Goal: Check status: Check status

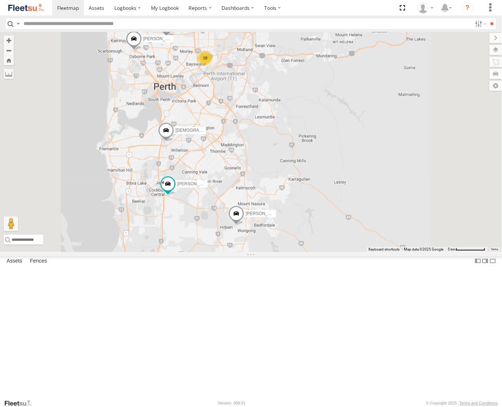
drag, startPoint x: 274, startPoint y: 139, endPoint x: 254, endPoint y: 200, distance: 65.1
click at [254, 200] on div "[PERSON_NAME] - 1IFQ597 - 0448 957 648 [PERSON_NAME] - 1HSL057 - 0432 500 936 […" at bounding box center [251, 142] width 502 height 220
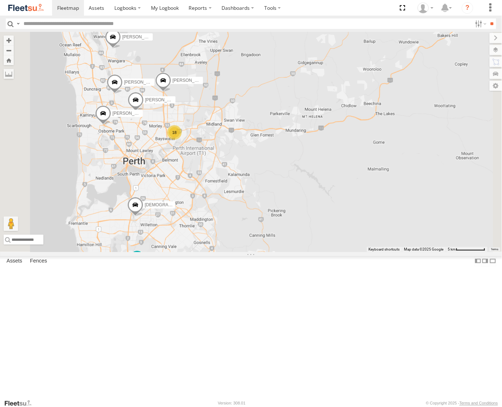
click at [182, 140] on div "18" at bounding box center [174, 132] width 14 height 14
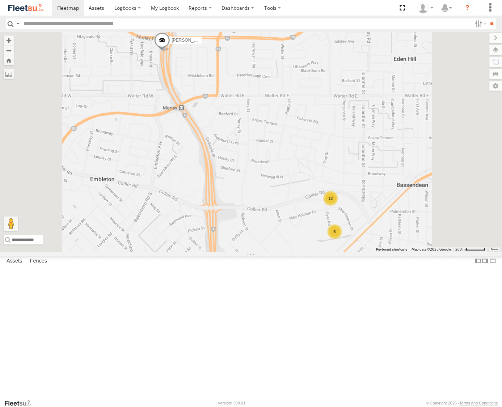
click at [338, 206] on div "12" at bounding box center [331, 198] width 14 height 14
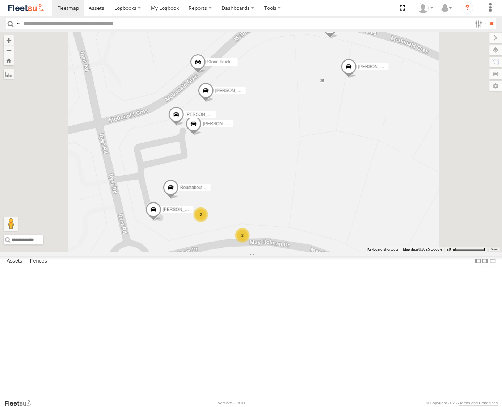
click at [179, 199] on span at bounding box center [171, 189] width 16 height 20
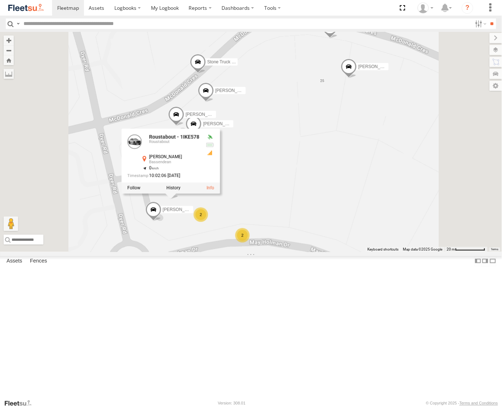
click at [388, 203] on div "[PERSON_NAME] - 1IFQ597 - 0448 957 648 [PERSON_NAME] - 1HSL057 - 0432 500 936 […" at bounding box center [251, 142] width 502 height 220
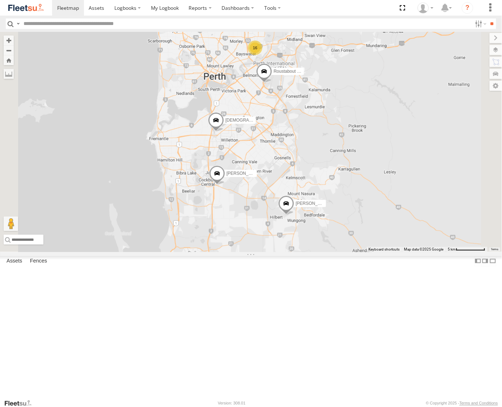
click at [272, 83] on span at bounding box center [264, 73] width 16 height 20
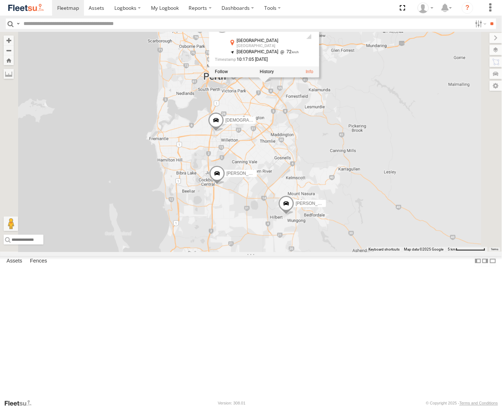
click at [224, 164] on div "Rick Frijaf - 1GOI926 - 0475 377 301 Mitch Bradford - 1GOI925 - Luke Kossenberg…" at bounding box center [251, 142] width 502 height 220
